Goal: Task Accomplishment & Management: Use online tool/utility

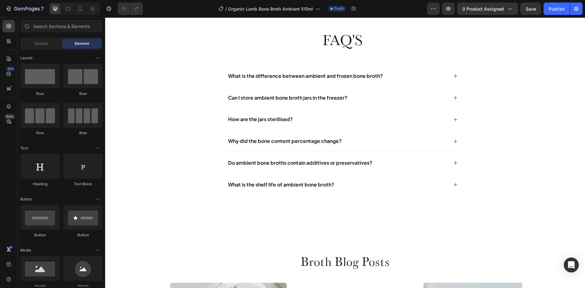
scroll to position [2463, 0]
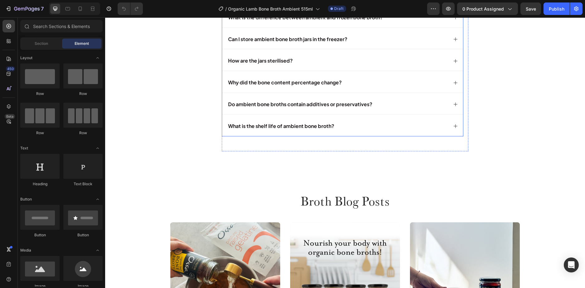
click at [360, 88] on div "Why did the bone content percentage change?" at bounding box center [337, 82] width 221 height 11
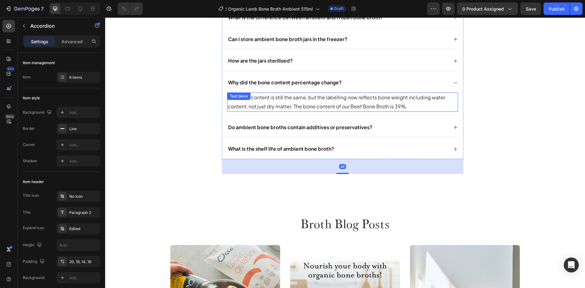
click at [360, 111] on p "The broth content is still the same, but the labelling now reflects bone weight…" at bounding box center [342, 102] width 229 height 18
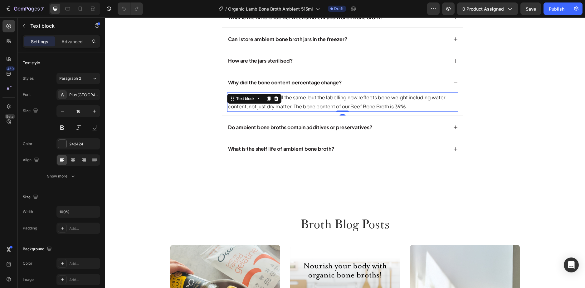
click at [360, 111] on p "The broth content is still the same, but the labelling now reflects bone weight…" at bounding box center [342, 102] width 229 height 18
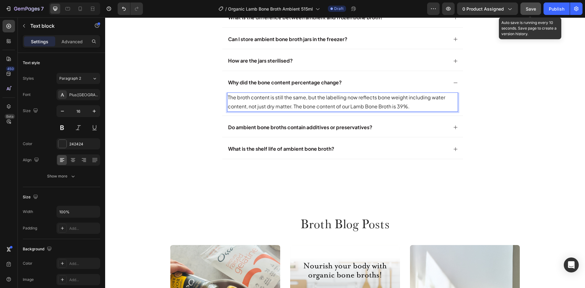
click at [532, 7] on span "Save" at bounding box center [530, 8] width 10 height 5
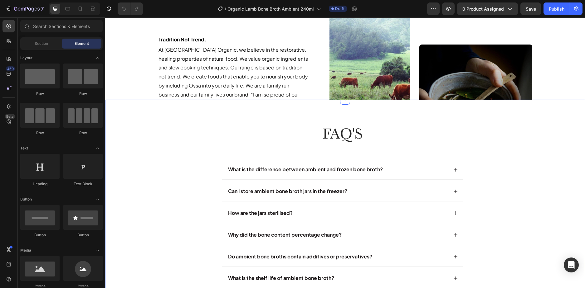
scroll to position [2417, 0]
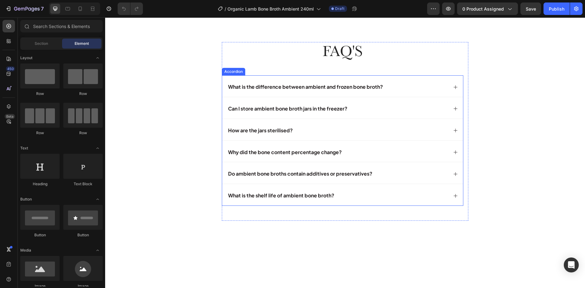
click at [368, 158] on div "Why did the bone content percentage change?" at bounding box center [337, 152] width 221 height 11
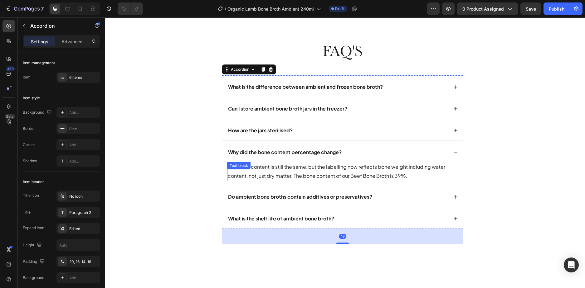
click at [360, 181] on p "The broth content is still the same, but the labelling now reflects bone weight…" at bounding box center [342, 172] width 229 height 18
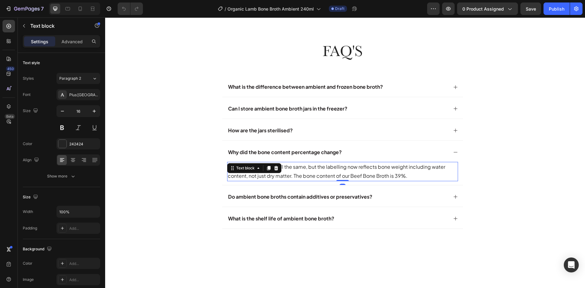
click at [360, 181] on p "The broth content is still the same, but the labelling now reflects bone weight…" at bounding box center [342, 172] width 229 height 18
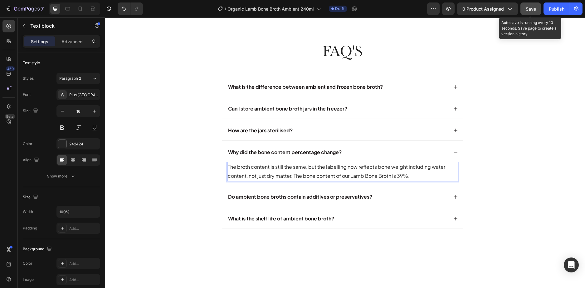
click at [534, 10] on span "Save" at bounding box center [530, 8] width 10 height 5
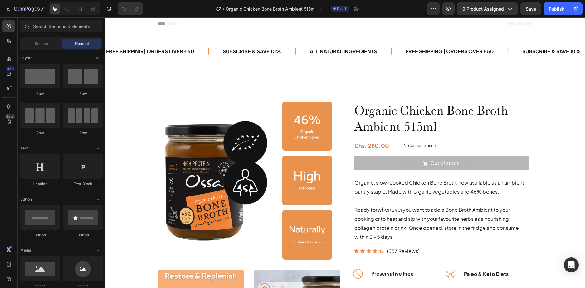
radio input "false"
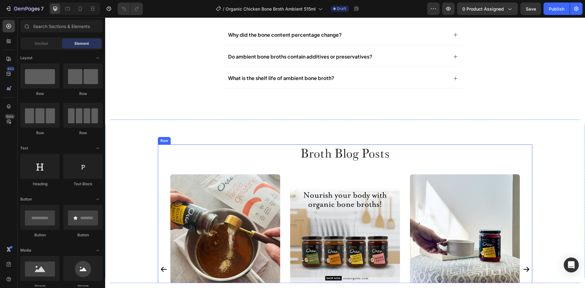
scroll to position [2370, 0]
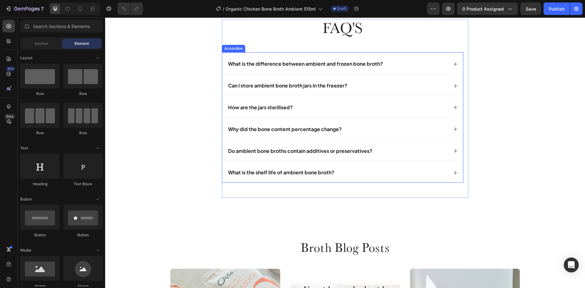
click at [384, 132] on div "Why did the bone content percentage change?" at bounding box center [337, 129] width 221 height 11
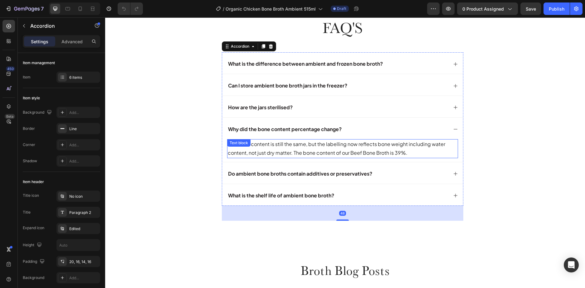
click at [357, 153] on p "The broth content is still the same, but the labelling now reflects bone weight…" at bounding box center [342, 149] width 229 height 18
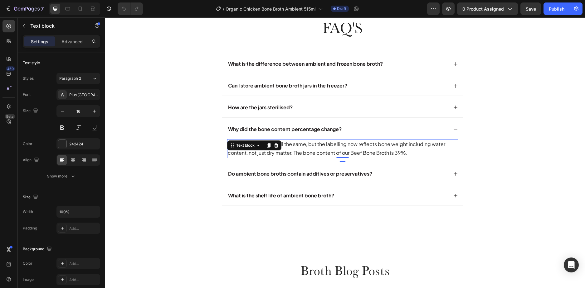
click at [357, 153] on p "The broth content is still the same, but the labelling now reflects bone weight…" at bounding box center [342, 149] width 229 height 18
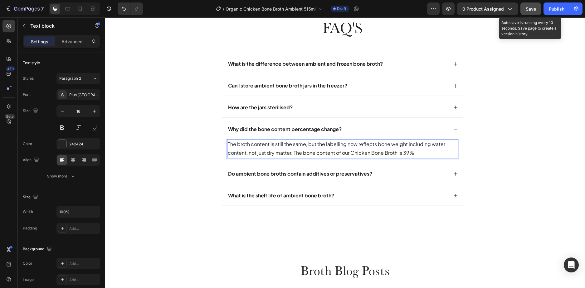
click at [529, 9] on span "Save" at bounding box center [530, 8] width 10 height 5
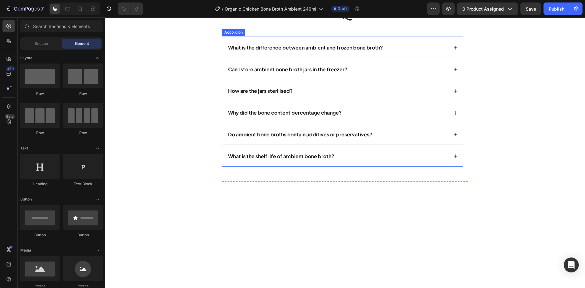
scroll to position [2463, 0]
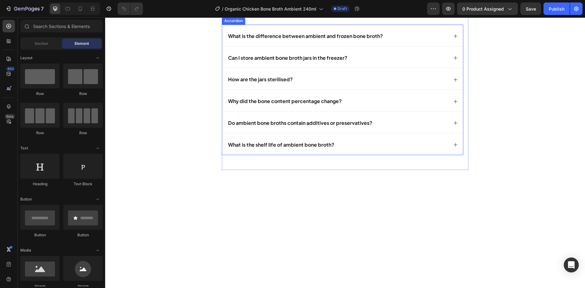
click at [370, 107] on div "Why did the bone content percentage change?" at bounding box center [337, 101] width 221 height 11
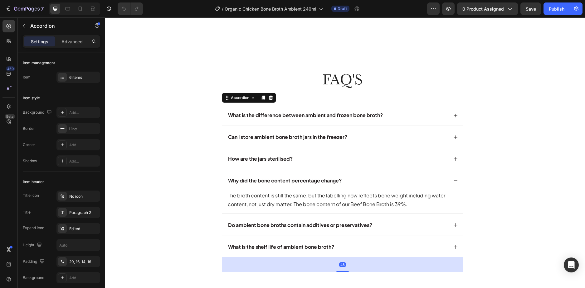
scroll to position [2557, 0]
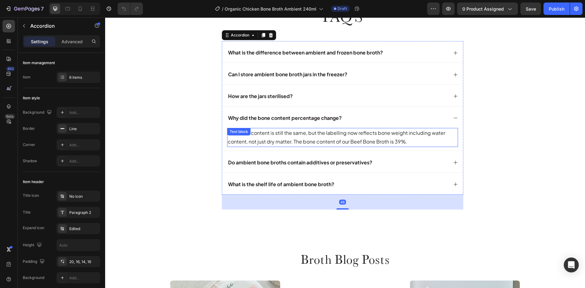
click at [354, 140] on p "The broth content is still the same, but the labelling now reflects bone weight…" at bounding box center [342, 138] width 229 height 18
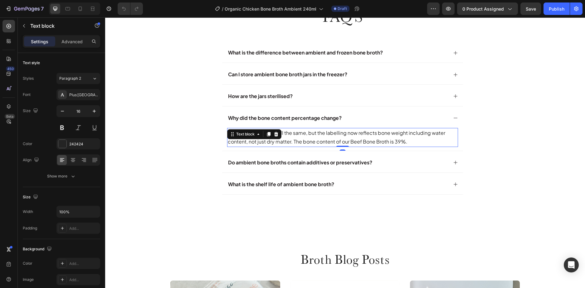
click at [354, 140] on p "The broth content is still the same, but the labelling now reflects bone weight…" at bounding box center [342, 138] width 229 height 18
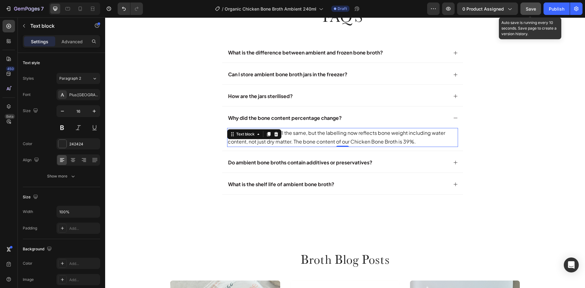
click at [530, 8] on span "Save" at bounding box center [530, 8] width 10 height 5
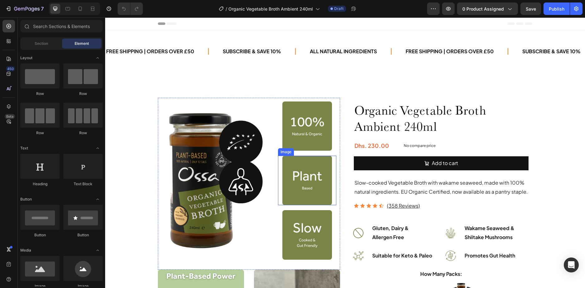
radio input "false"
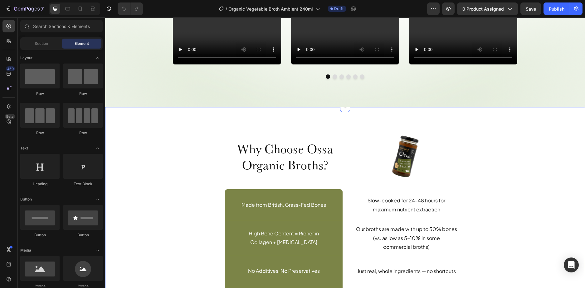
scroll to position [1653, 0]
